Goal: Task Accomplishment & Management: Complete application form

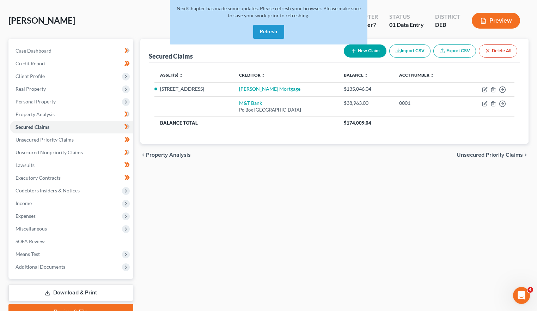
click at [276, 29] on button "Refresh" at bounding box center [268, 32] width 31 height 14
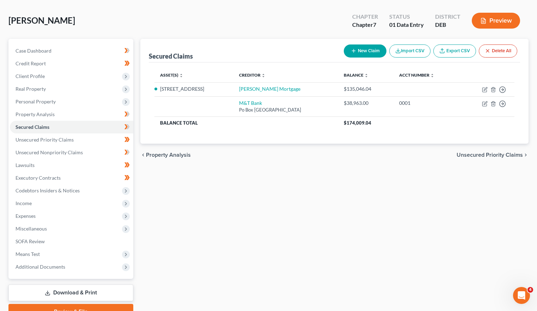
click at [66, 17] on div "Davis, Cynthia Upgraded Chapter Chapter 7 Status 01 Data Entry District DEB Pre…" at bounding box center [268, 23] width 520 height 31
click at [32, 201] on span "Income" at bounding box center [71, 203] width 123 height 13
click at [533, 77] on div "Davis, Cynthia Upgraded Chapter Chapter 7 Status 01 Data Entry District DEB Pre…" at bounding box center [268, 167] width 537 height 334
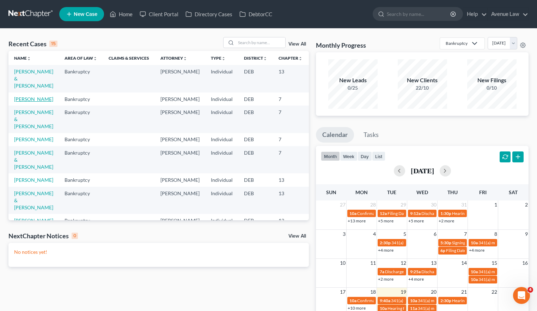
click at [20, 96] on link "[PERSON_NAME]" at bounding box center [33, 99] width 39 height 6
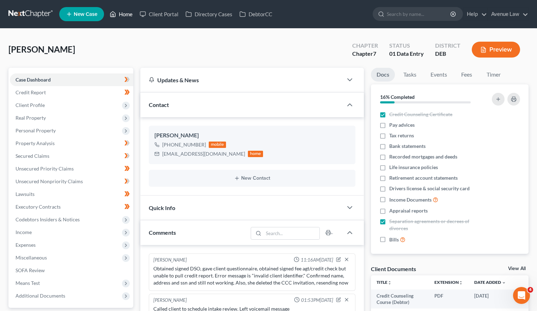
click at [121, 12] on link "Home" at bounding box center [121, 14] width 30 height 13
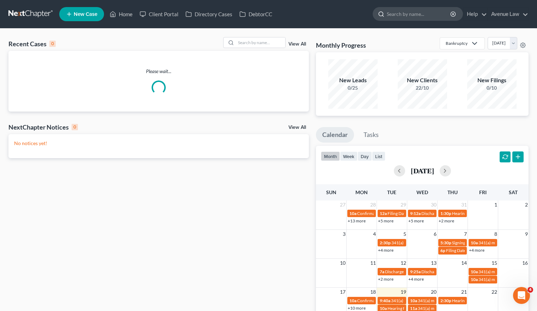
click at [397, 14] on input "search" at bounding box center [419, 13] width 65 height 13
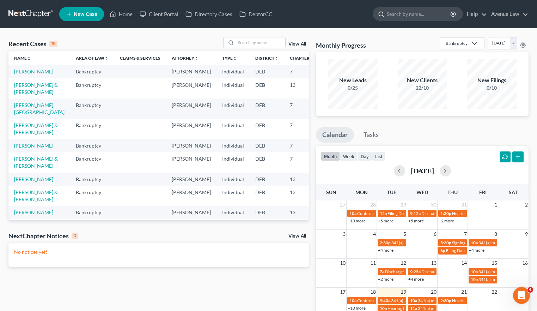
type input "a"
click at [126, 15] on link "Home" at bounding box center [121, 14] width 30 height 13
click at [259, 38] on input "search" at bounding box center [260, 42] width 49 height 10
type input "h"
type input "jackson"
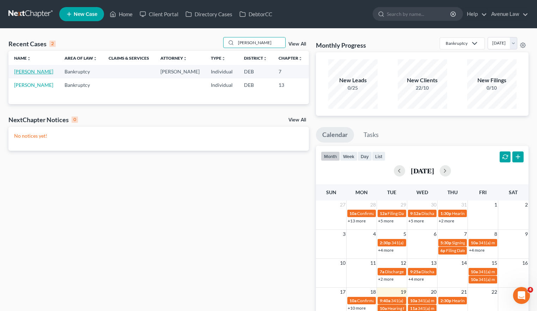
click at [22, 74] on link "Jackson, Cynthia" at bounding box center [33, 71] width 39 height 6
select select "0"
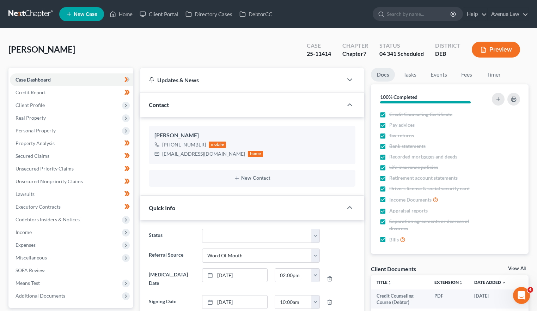
scroll to position [147, 0]
click at [33, 107] on span "Client Profile" at bounding box center [30, 105] width 29 height 6
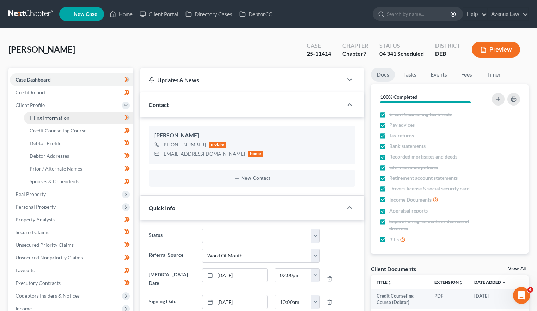
click at [39, 115] on span "Filing Information" at bounding box center [50, 118] width 40 height 6
select select "1"
select select "0"
select select "7"
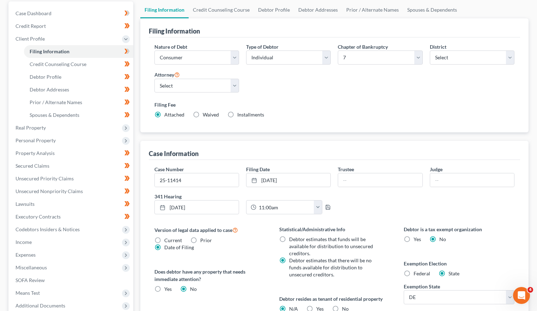
scroll to position [71, 0]
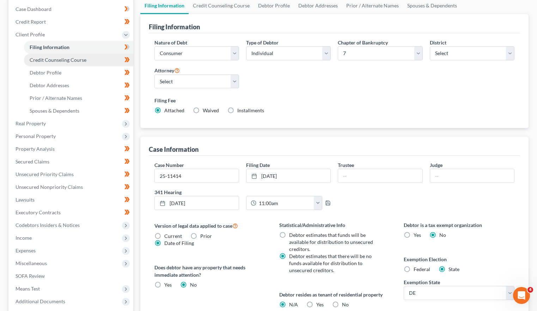
click at [57, 59] on span "Credit Counseling Course" at bounding box center [58, 60] width 57 height 6
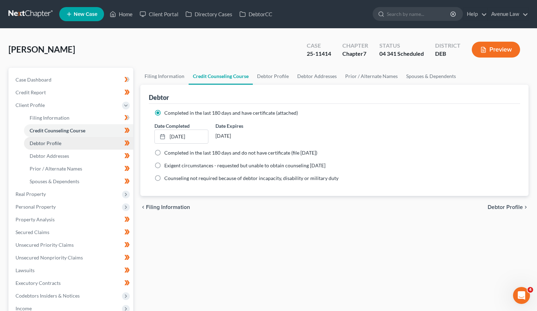
click at [55, 142] on span "Debtor Profile" at bounding box center [46, 143] width 32 height 6
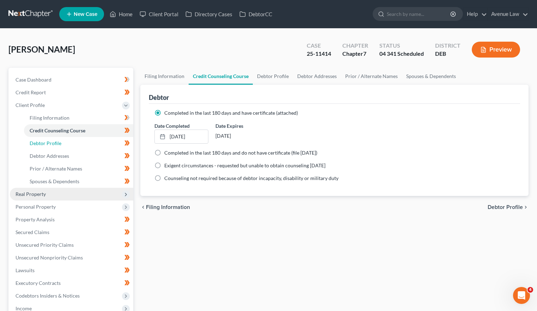
select select "4"
select select "1"
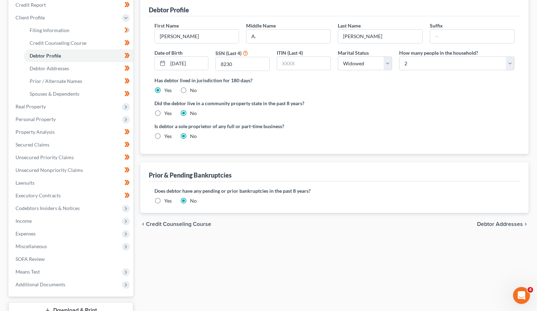
scroll to position [106, 0]
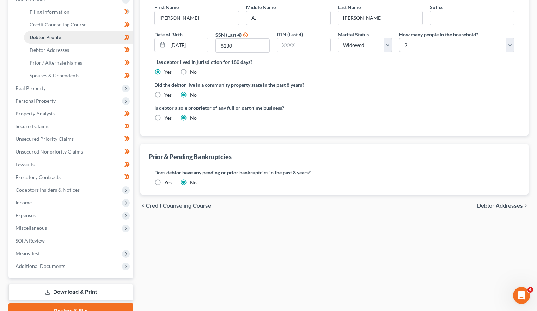
click at [47, 41] on link "Debtor Profile" at bounding box center [78, 37] width 109 height 13
click at [45, 48] on span "Debtor Addresses" at bounding box center [49, 50] width 39 height 6
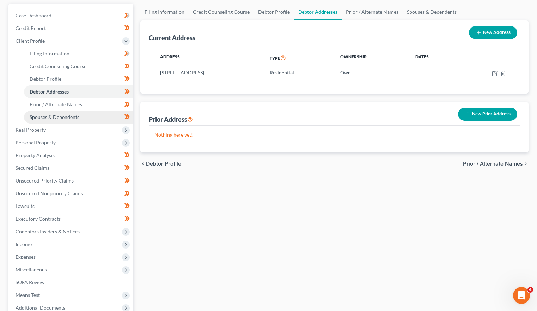
scroll to position [71, 0]
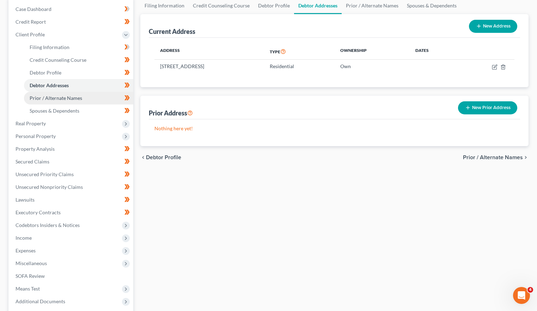
click at [36, 95] on span "Prior / Alternate Names" at bounding box center [56, 98] width 53 height 6
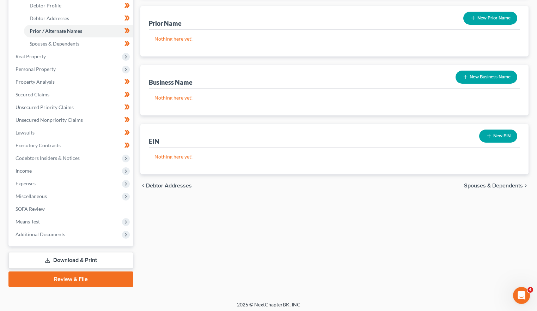
scroll to position [140, 0]
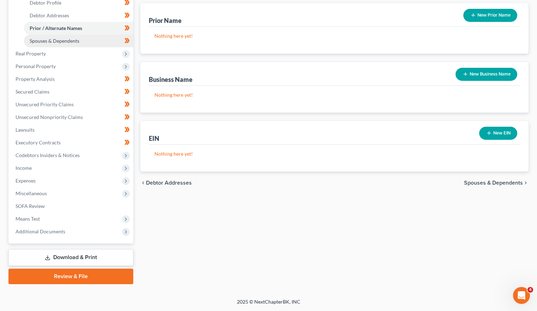
click at [59, 42] on span "Spouses & Dependents" at bounding box center [55, 41] width 50 height 6
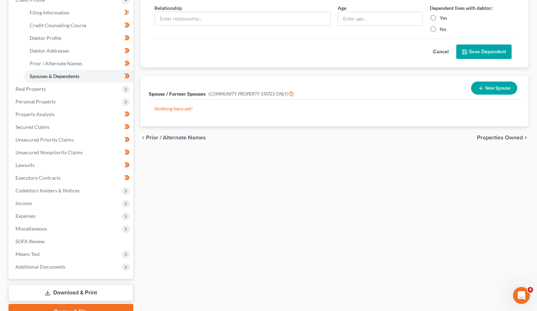
scroll to position [106, 0]
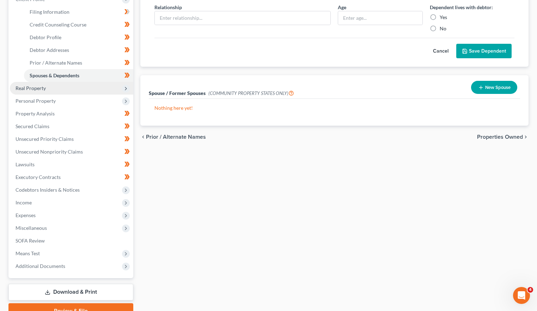
click at [29, 90] on span "Real Property" at bounding box center [31, 88] width 30 height 6
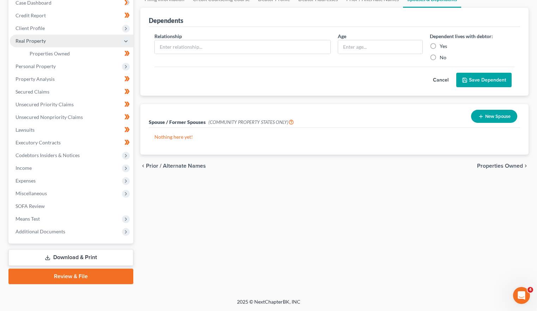
scroll to position [77, 0]
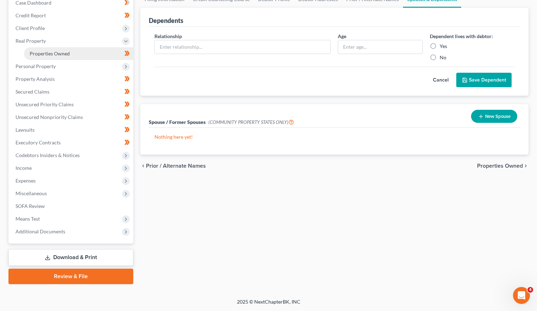
click at [46, 57] on link "Properties Owned" at bounding box center [78, 53] width 109 height 13
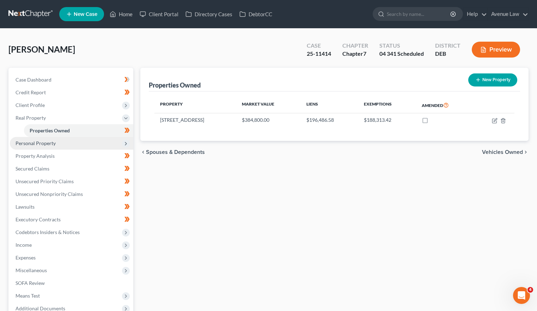
click at [45, 142] on span "Personal Property" at bounding box center [36, 143] width 40 height 6
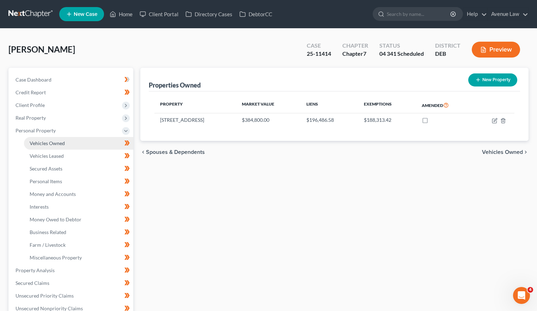
click at [52, 140] on span "Vehicles Owned" at bounding box center [47, 143] width 35 height 6
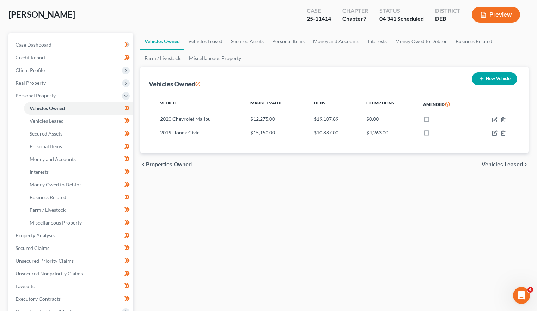
scroll to position [35, 0]
click at [30, 121] on span "Vehicles Leased" at bounding box center [47, 120] width 34 height 6
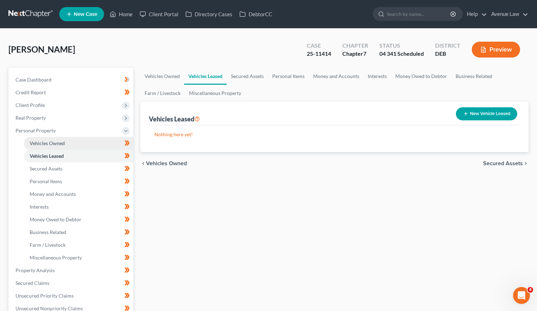
click at [53, 146] on link "Vehicles Owned" at bounding box center [78, 143] width 109 height 13
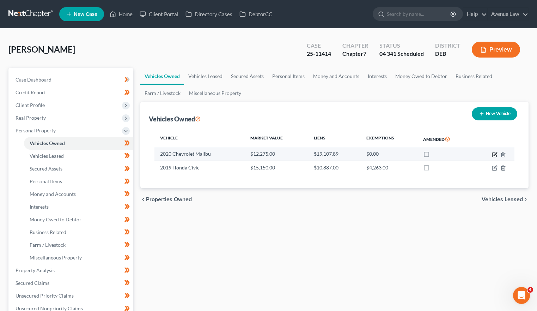
click at [495, 154] on icon "button" at bounding box center [495, 155] width 6 height 6
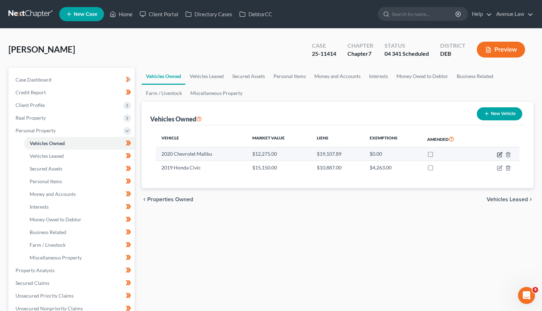
select select "0"
select select "6"
select select "2"
select select "0"
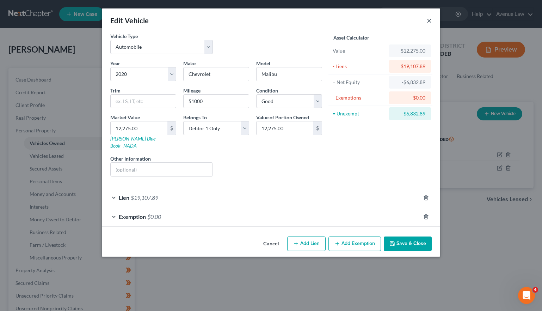
click at [432, 22] on button "×" at bounding box center [429, 20] width 5 height 8
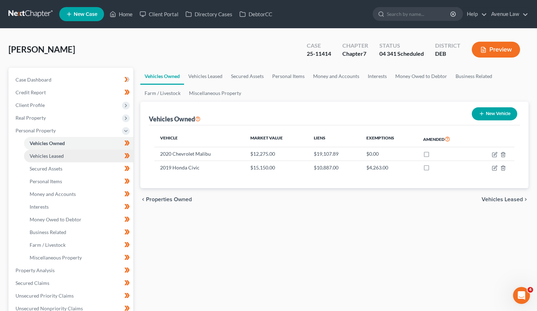
click at [56, 156] on span "Vehicles Leased" at bounding box center [47, 156] width 34 height 6
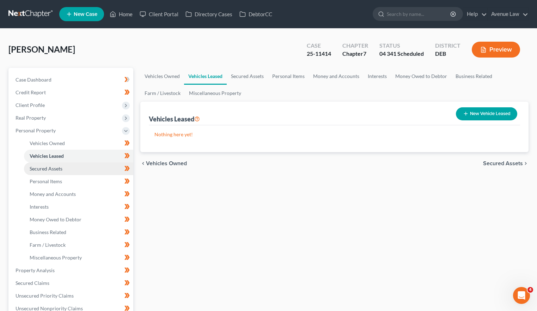
click at [54, 166] on span "Secured Assets" at bounding box center [46, 168] width 33 height 6
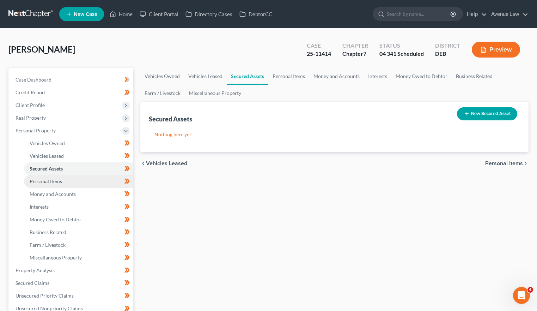
click at [55, 178] on span "Personal Items" at bounding box center [46, 181] width 32 height 6
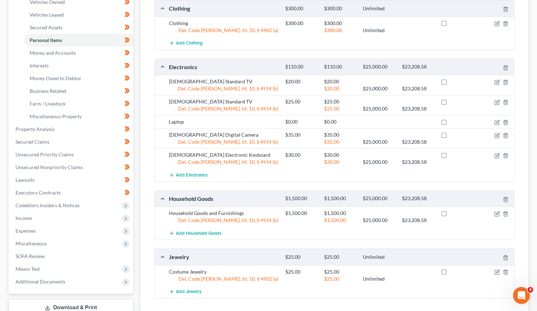
scroll to position [176, 0]
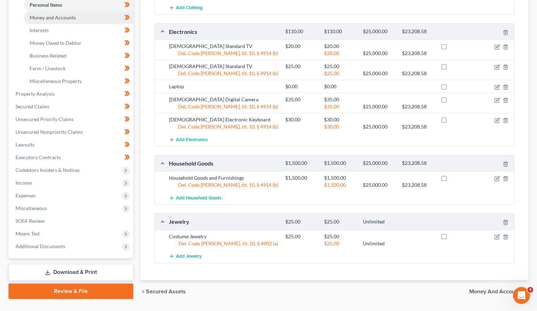
click at [45, 15] on span "Money and Accounts" at bounding box center [53, 17] width 46 height 6
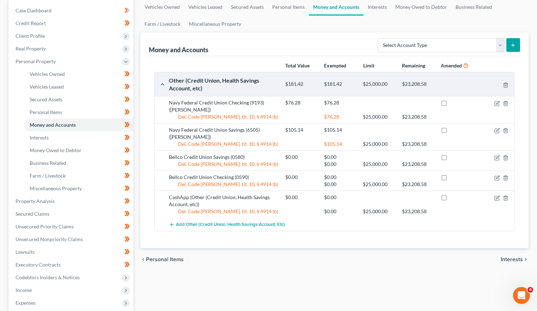
scroll to position [71, 0]
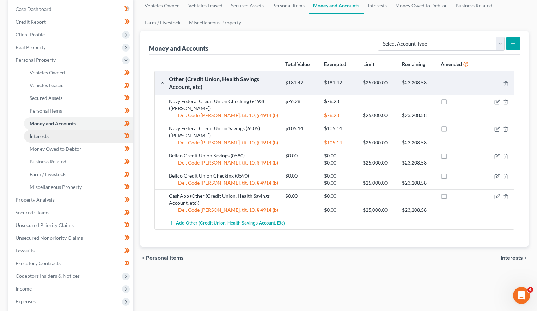
click at [32, 133] on span "Interests" at bounding box center [39, 136] width 19 height 6
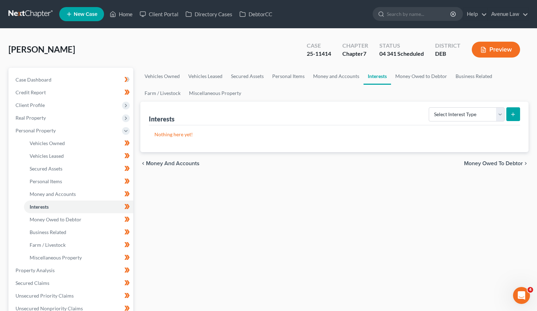
scroll to position [71, 0]
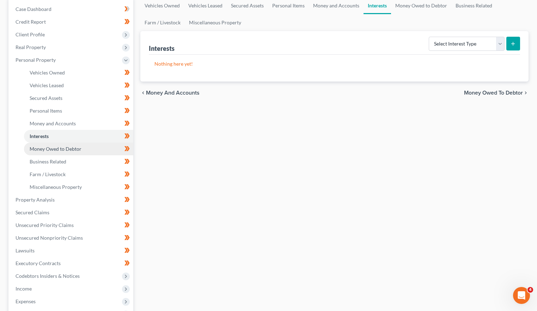
click at [54, 143] on link "Money Owed to Debtor" at bounding box center [78, 148] width 109 height 13
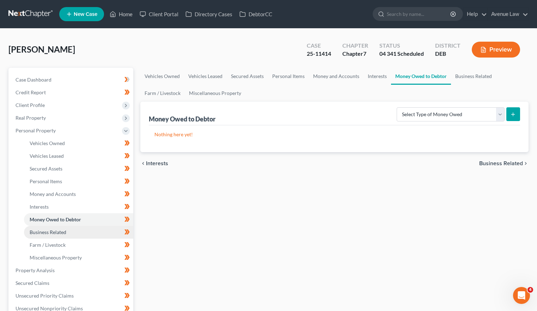
click at [30, 227] on link "Business Related" at bounding box center [78, 232] width 109 height 13
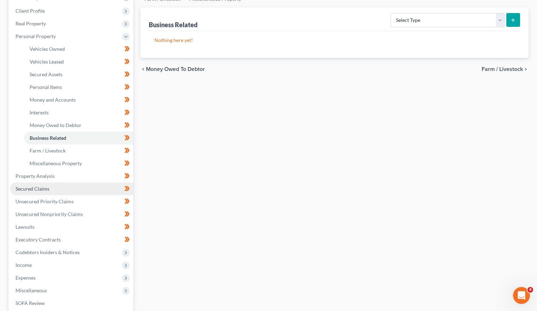
scroll to position [106, 0]
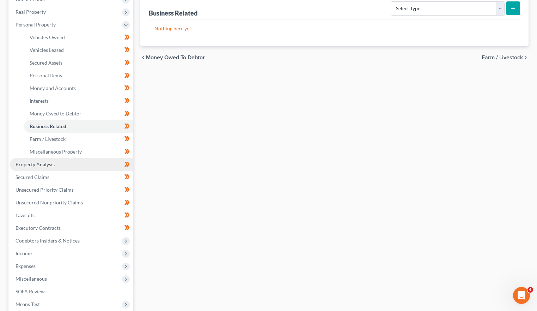
click at [44, 162] on span "Property Analysis" at bounding box center [35, 164] width 39 height 6
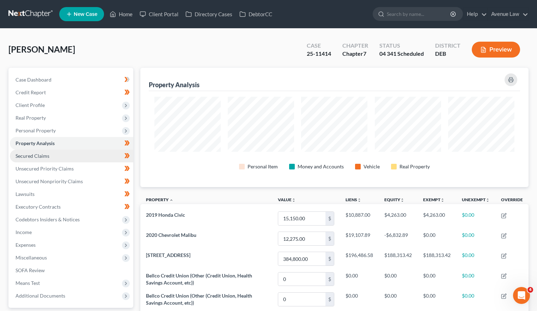
click at [39, 160] on link "Secured Claims" at bounding box center [71, 155] width 123 height 13
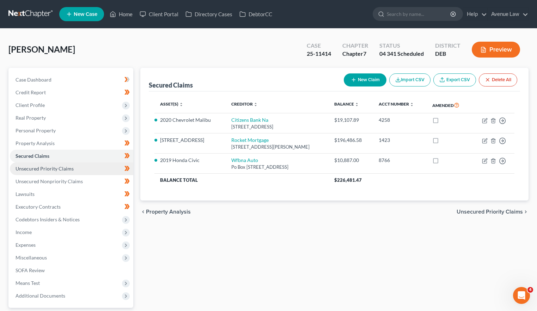
click at [55, 166] on span "Unsecured Priority Claims" at bounding box center [45, 168] width 58 height 6
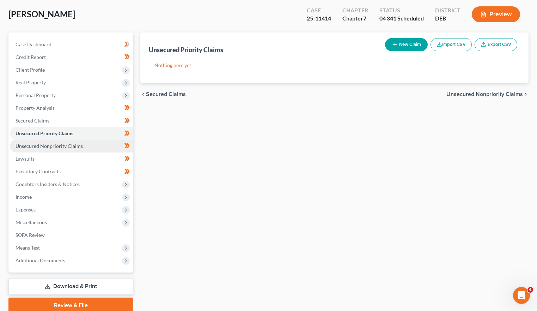
click at [51, 151] on link "Unsecured Nonpriority Claims" at bounding box center [71, 146] width 123 height 13
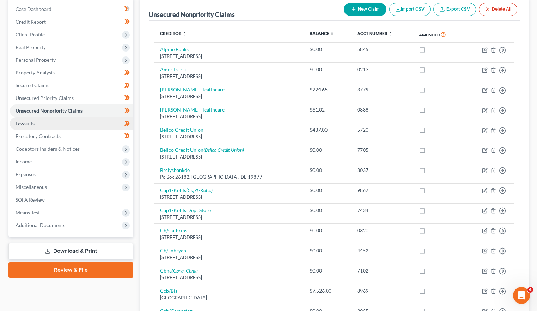
click at [26, 121] on span "Lawsuits" at bounding box center [25, 123] width 19 height 6
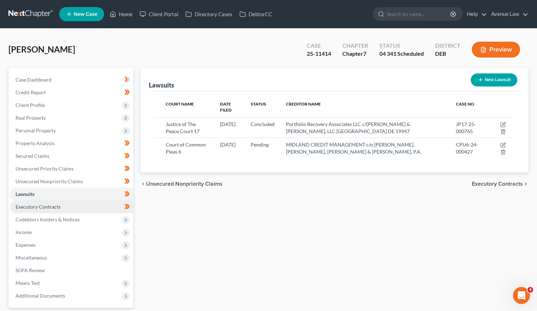
click at [39, 207] on span "Executory Contracts" at bounding box center [38, 206] width 45 height 6
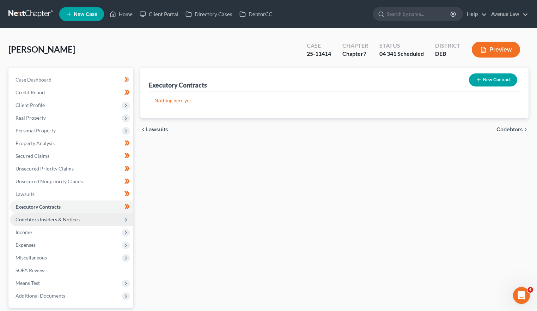
click at [39, 220] on span "Codebtors Insiders & Notices" at bounding box center [48, 219] width 64 height 6
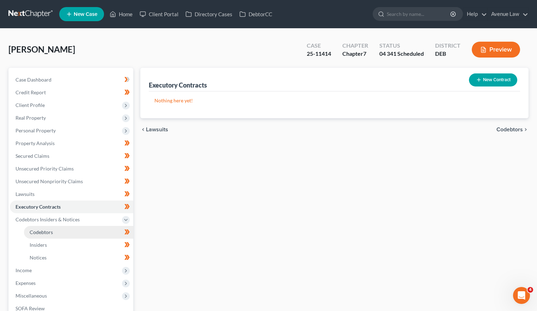
click at [38, 232] on span "Codebtors" at bounding box center [41, 232] width 23 height 6
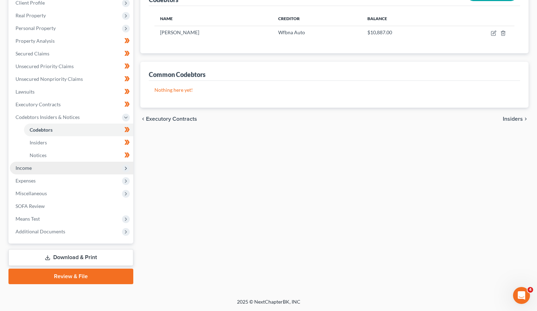
click at [26, 167] on span "Income" at bounding box center [24, 168] width 16 height 6
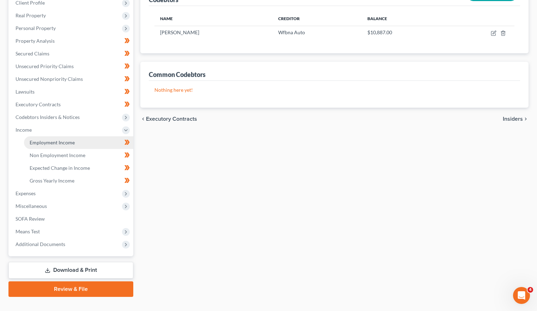
click at [49, 140] on span "Employment Income" at bounding box center [52, 142] width 45 height 6
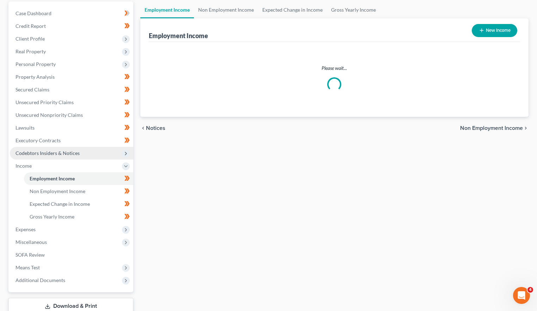
scroll to position [6, 0]
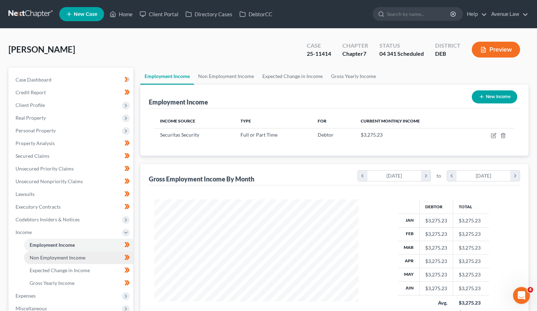
click at [65, 257] on span "Non Employment Income" at bounding box center [58, 257] width 56 height 6
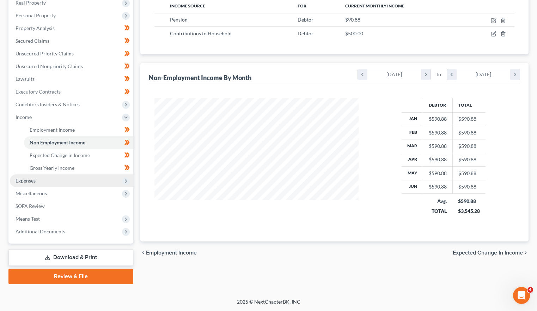
click at [22, 183] on span "Expenses" at bounding box center [71, 180] width 123 height 13
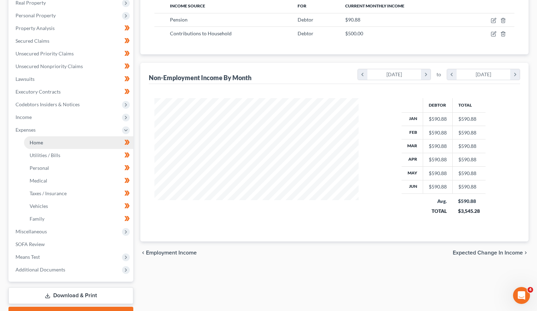
click at [29, 137] on link "Home" at bounding box center [78, 142] width 109 height 13
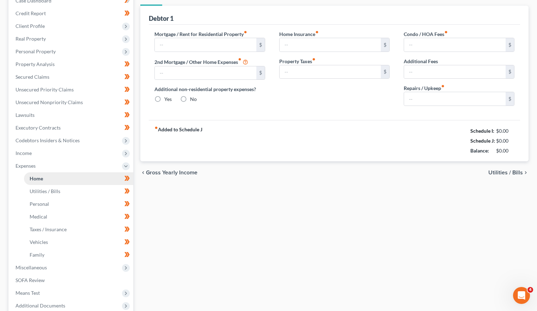
type input "1,337.76"
type input "0.00"
radio input "true"
type input "0.00"
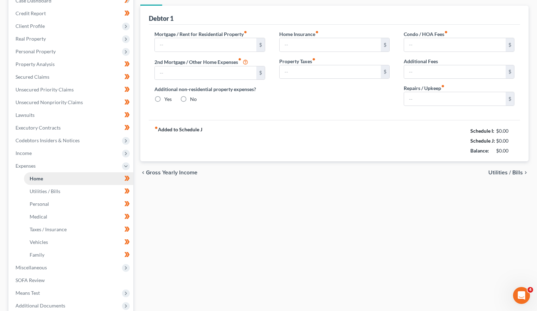
type input "0.00"
type input "75.00"
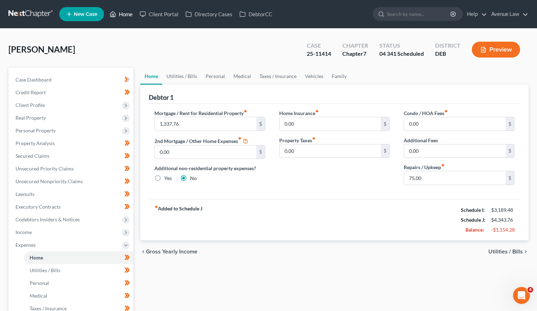
click at [132, 10] on link "Home" at bounding box center [121, 14] width 30 height 13
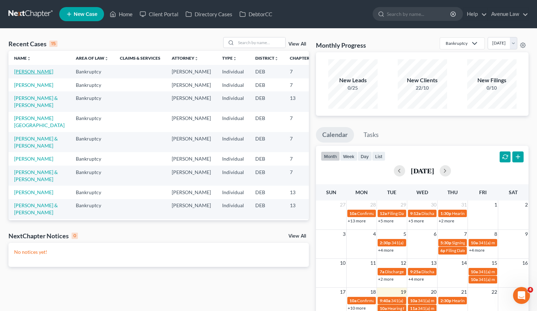
click at [24, 74] on link "Jackson, Cynthia" at bounding box center [33, 71] width 39 height 6
select select "0"
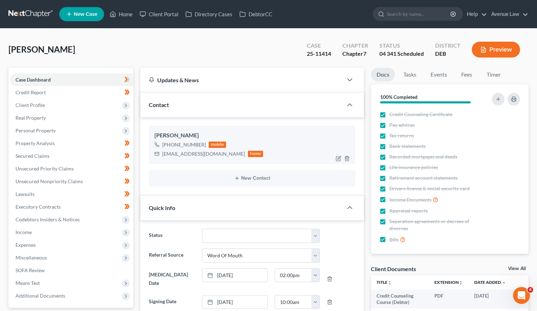
drag, startPoint x: 164, startPoint y: 144, endPoint x: 203, endPoint y: 145, distance: 38.8
click at [203, 145] on div "+1 (720) 495-1069" at bounding box center [184, 144] width 44 height 7
copy div "1 (720) 495-1069"
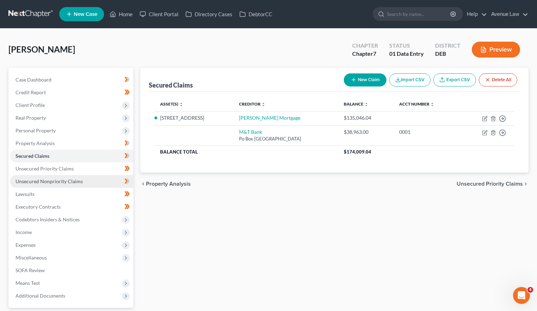
click at [42, 182] on span "Unsecured Nonpriority Claims" at bounding box center [49, 181] width 67 height 6
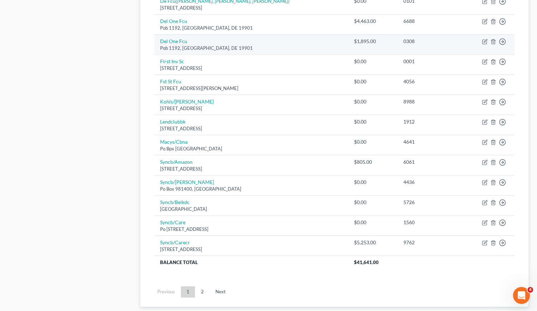
scroll to position [494, 0]
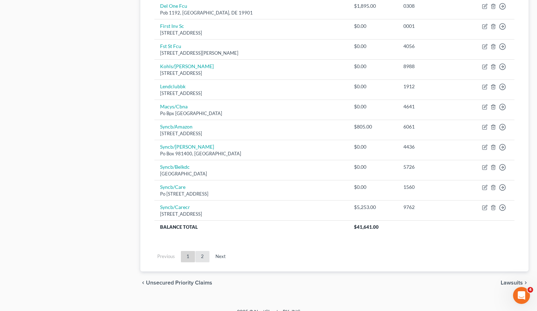
click at [201, 254] on link "2" at bounding box center [202, 256] width 14 height 11
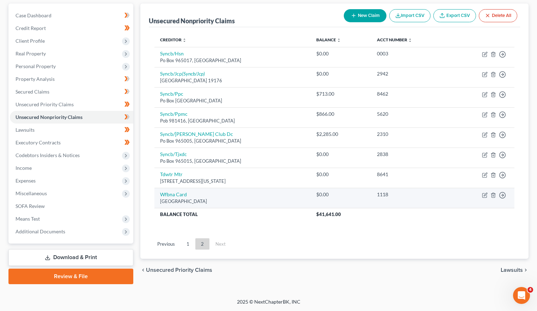
scroll to position [0, 0]
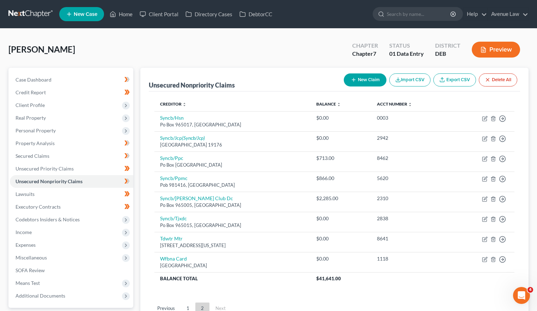
click at [360, 79] on button "New Claim" at bounding box center [365, 79] width 43 height 13
select select "0"
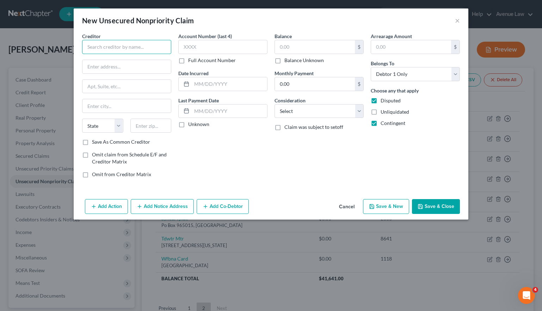
click at [123, 48] on input "text" at bounding box center [126, 47] width 89 height 14
type input "Capital Management Services"
click at [214, 50] on input "text" at bounding box center [222, 47] width 89 height 14
click at [290, 47] on input "text" at bounding box center [315, 46] width 80 height 13
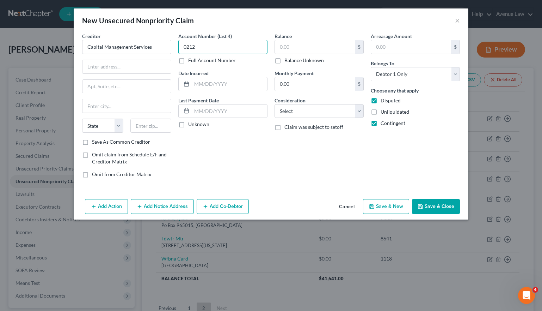
drag, startPoint x: 140, startPoint y: 49, endPoint x: 69, endPoint y: 66, distance: 73.0
click at [74, 64] on div "Creditor * Capital Management Services State AL AK AR AZ CA CO CT DE DC FL GA G…" at bounding box center [271, 114] width 395 height 164
type input "2110"
click at [188, 124] on label "Unknown" at bounding box center [198, 124] width 21 height 7
click at [191, 124] on input "Unknown" at bounding box center [193, 123] width 5 height 5
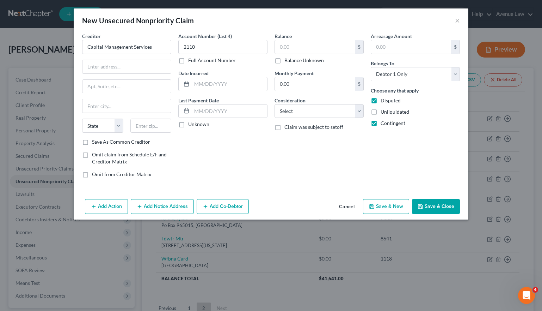
checkbox input "true"
click at [110, 65] on input "text" at bounding box center [127, 66] width 88 height 13
click at [103, 63] on input "text" at bounding box center [127, 66] width 88 height 13
type input "698 1/2 South Ogden Street"
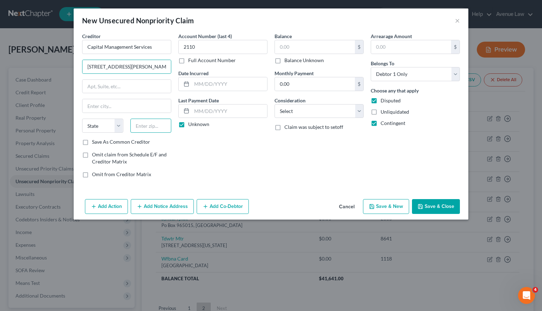
click at [139, 123] on input "text" at bounding box center [150, 125] width 41 height 14
type input "14206"
click at [216, 112] on input "text" at bounding box center [229, 110] width 75 height 13
type input "Buffalo"
select select "35"
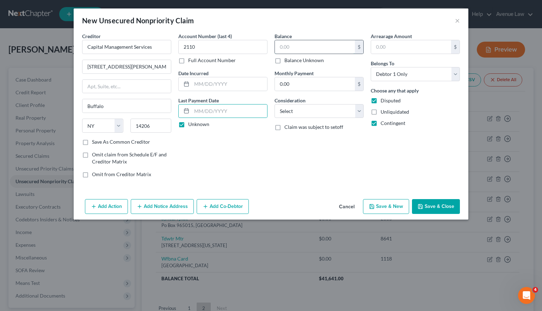
click at [335, 52] on input "text" at bounding box center [315, 46] width 80 height 13
type input "4,364.00"
click at [304, 114] on select "Select Cable / Satellite Services Collection Agency Credit Card Debt Debt Couns…" at bounding box center [319, 111] width 89 height 14
select select "1"
click at [275, 104] on select "Select Cable / Satellite Services Collection Agency Credit Card Debt Debt Couns…" at bounding box center [319, 111] width 89 height 14
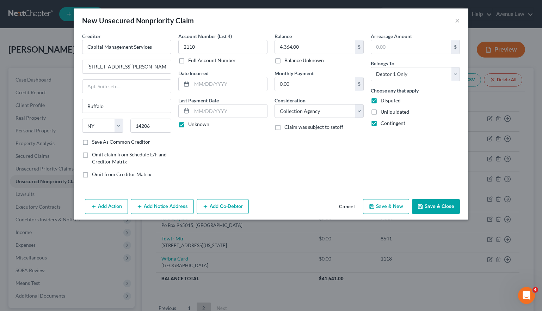
click at [433, 207] on button "Save & Close" at bounding box center [436, 206] width 48 height 15
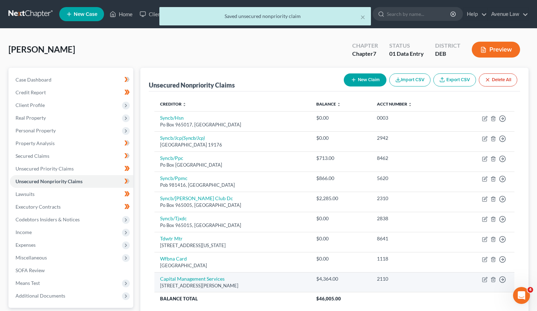
scroll to position [81, 0]
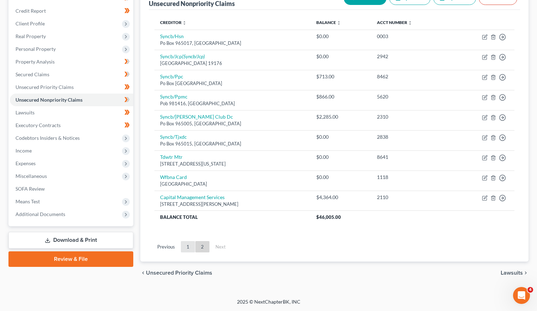
click at [188, 248] on link "1" at bounding box center [188, 246] width 14 height 11
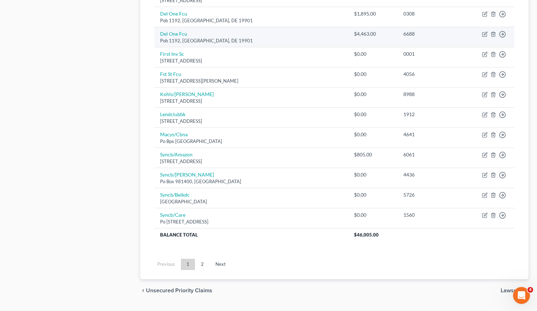
scroll to position [494, 0]
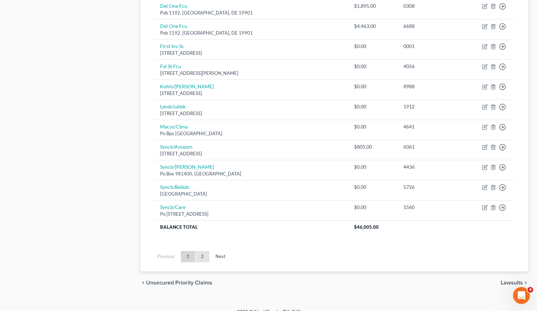
click at [200, 253] on link "2" at bounding box center [202, 256] width 14 height 11
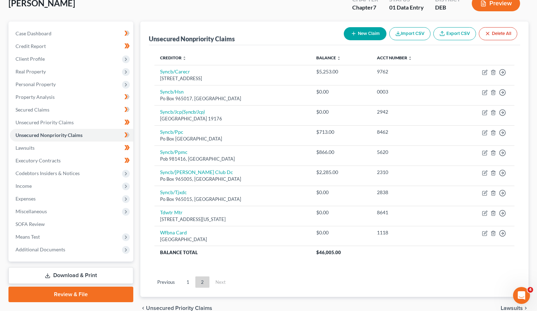
scroll to position [81, 0]
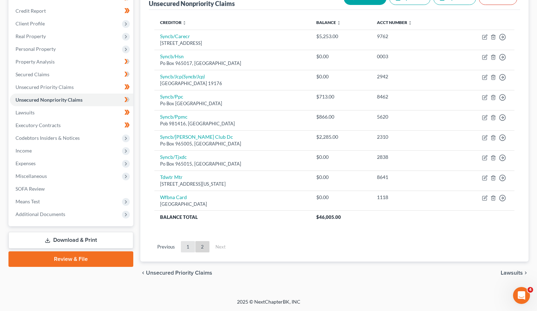
click at [184, 249] on link "1" at bounding box center [188, 246] width 14 height 11
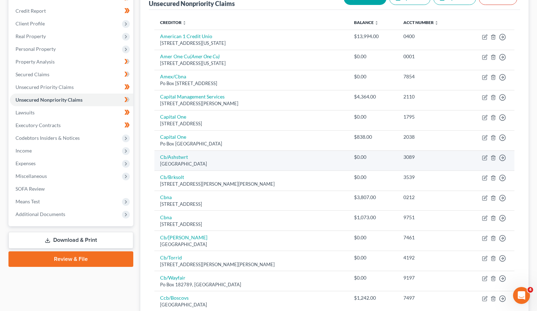
scroll to position [0, 0]
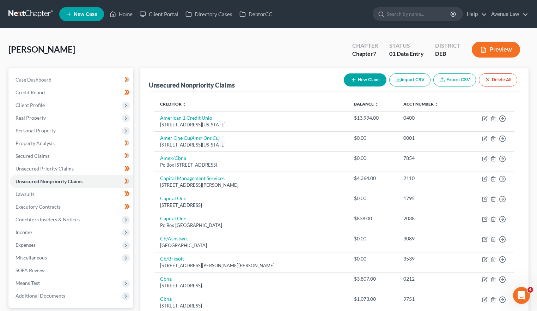
click at [128, 13] on link "Home" at bounding box center [121, 14] width 30 height 13
